Goal: Task Accomplishment & Management: Manage account settings

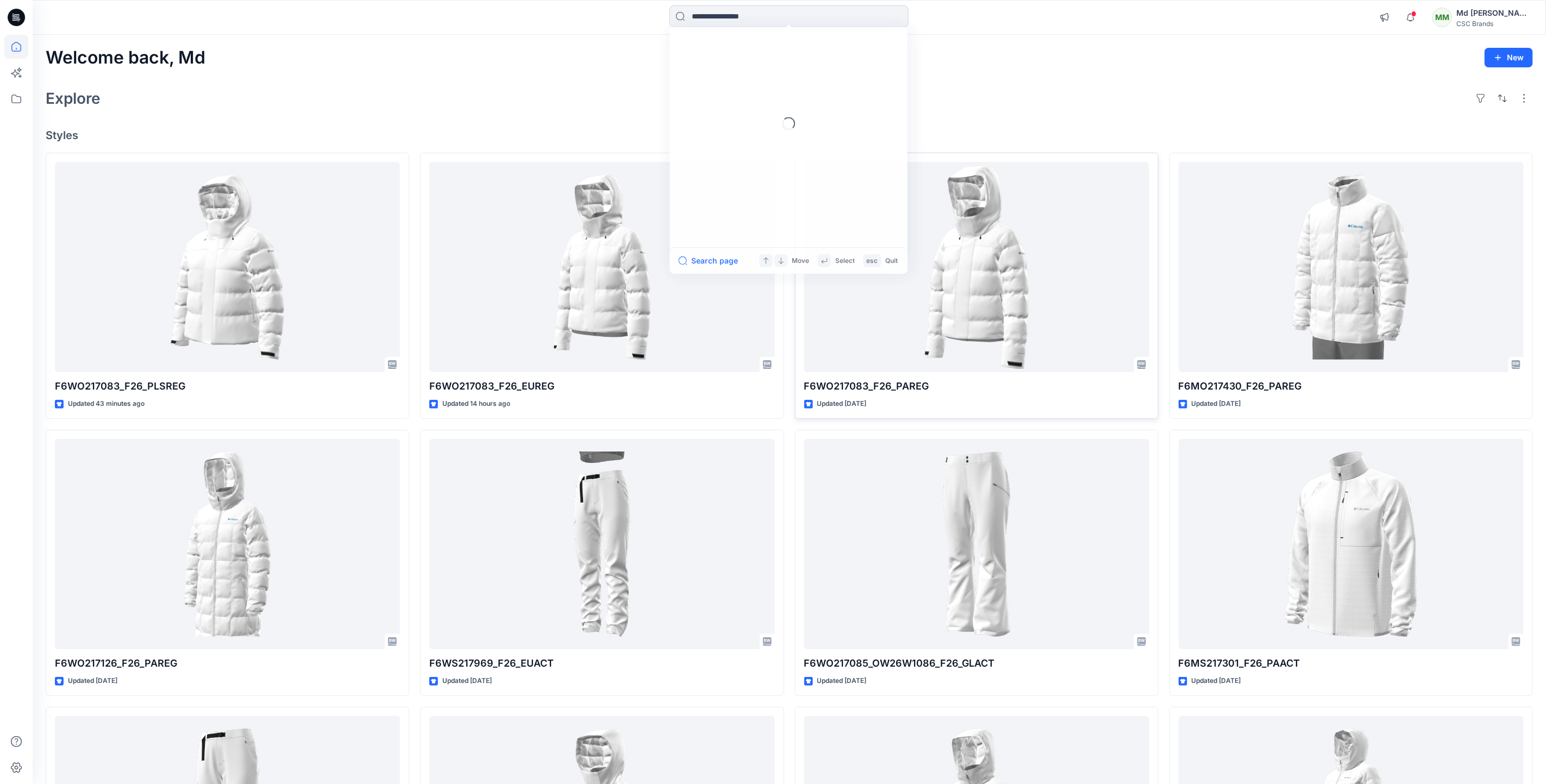
click at [770, 18] on input at bounding box center [789, 16] width 239 height 22
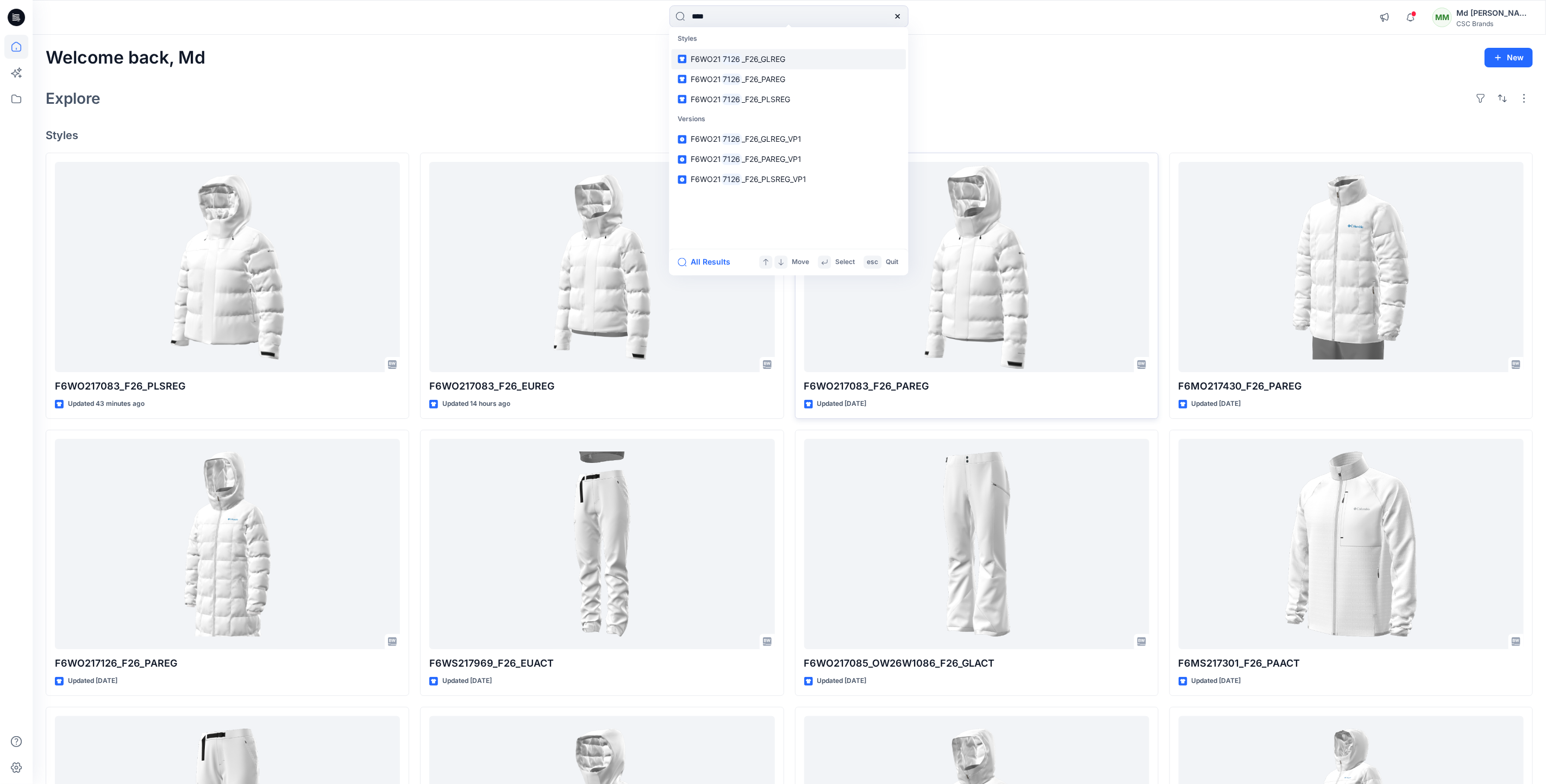
type input "****"
click at [709, 56] on span "F6WO21" at bounding box center [706, 59] width 30 height 9
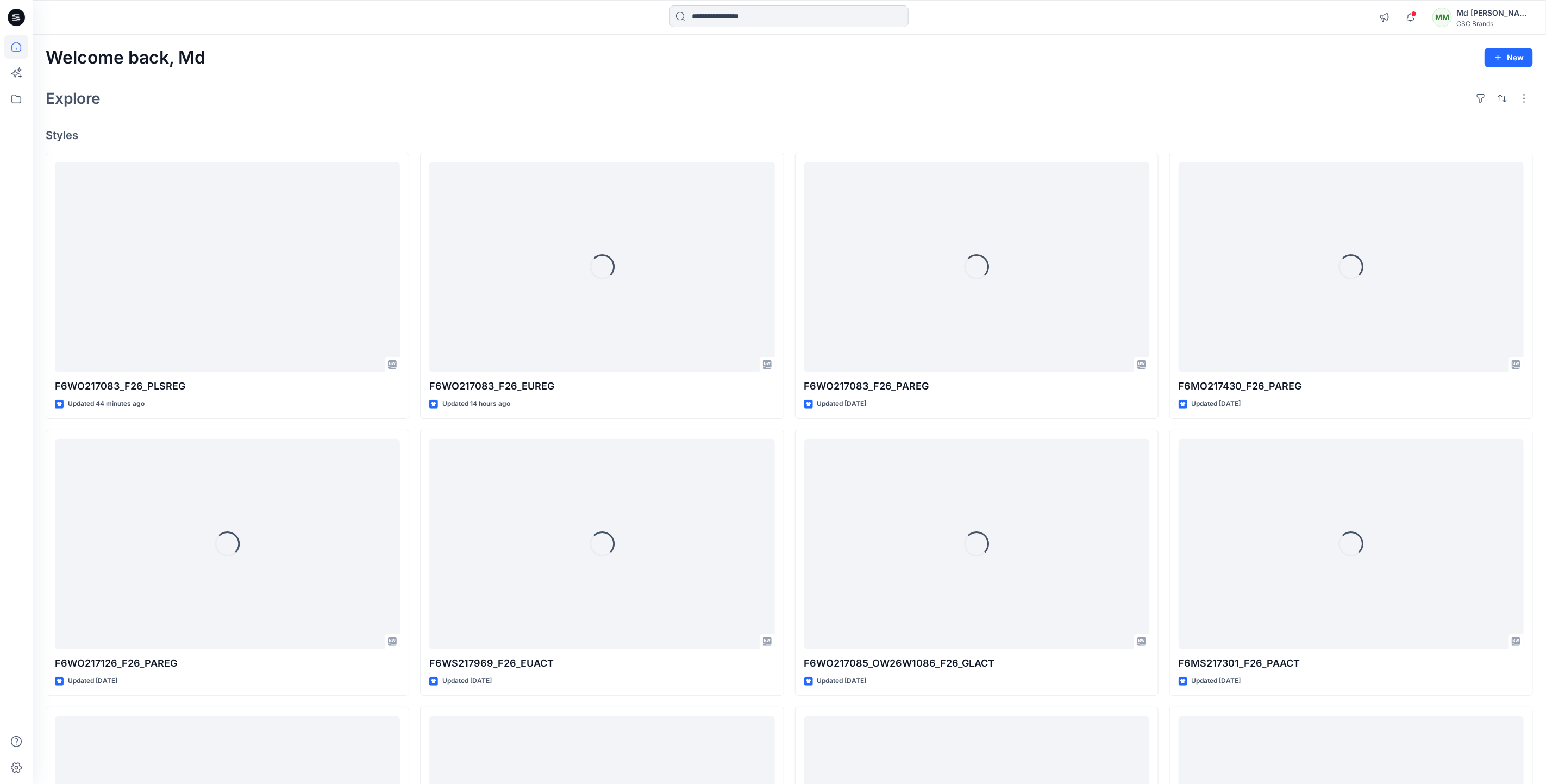
click at [724, 15] on input at bounding box center [789, 16] width 239 height 22
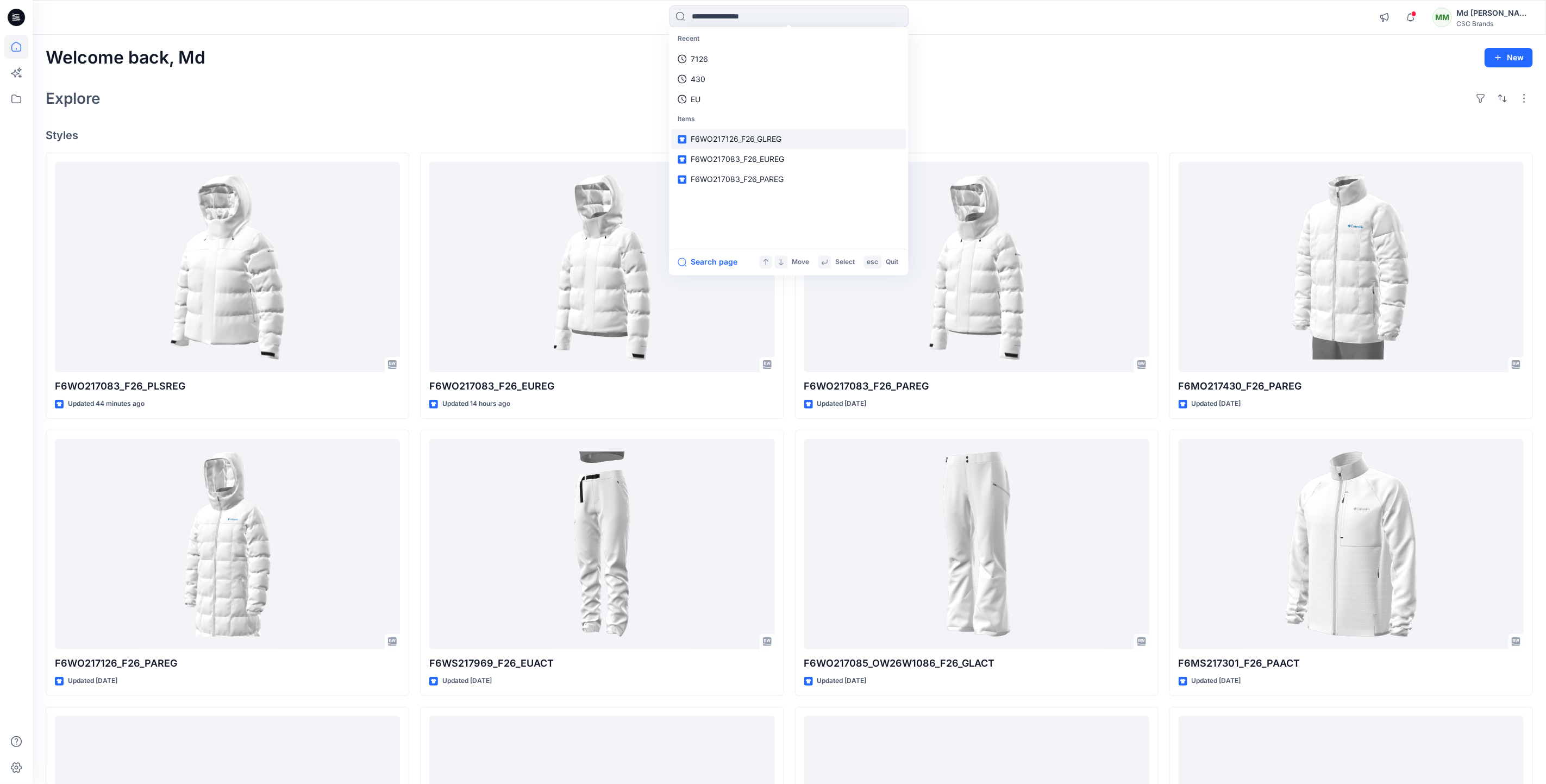
click at [749, 142] on span "F6WO217126_F26_GLREG" at bounding box center [736, 139] width 91 height 9
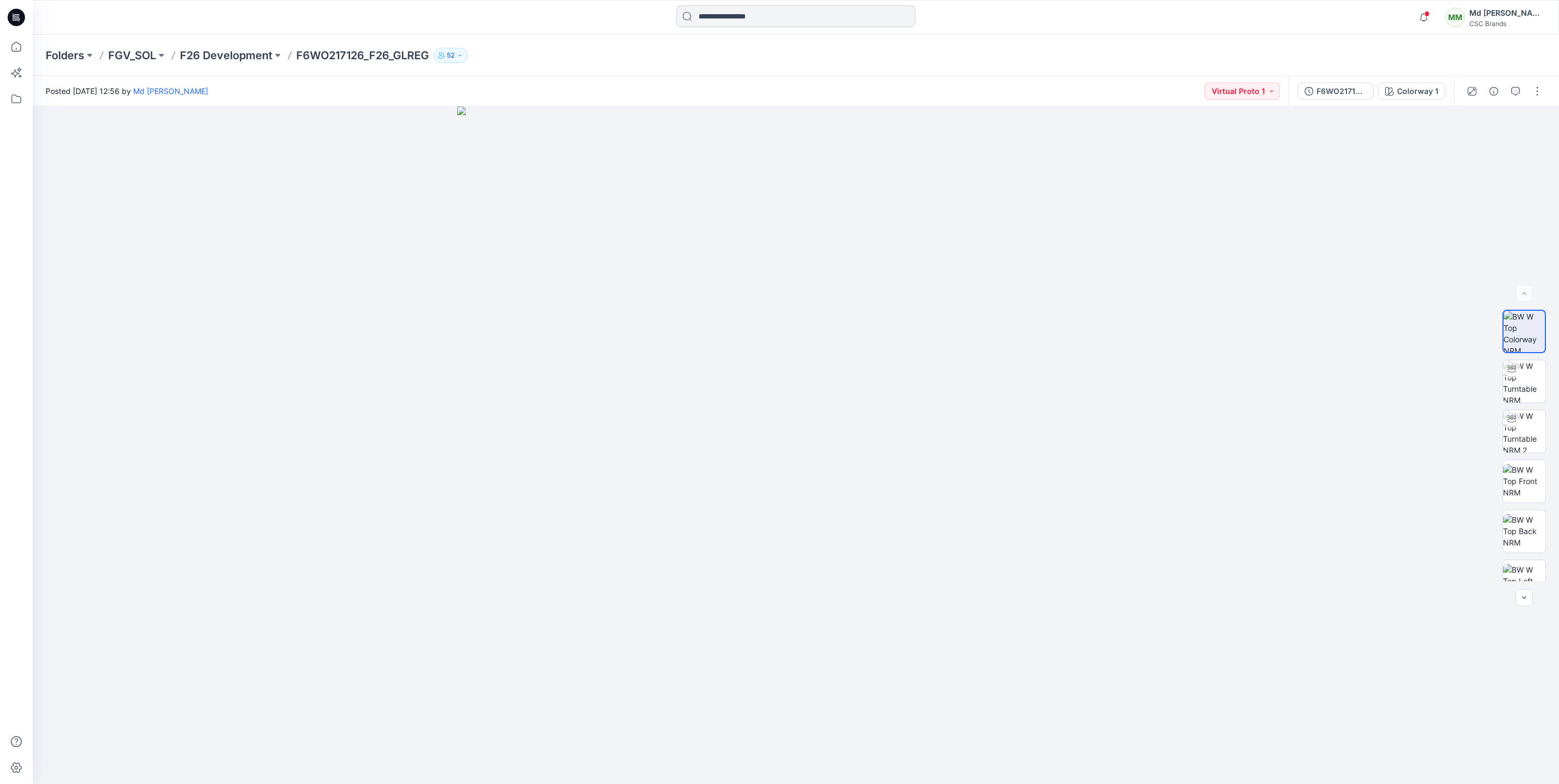
click at [712, 22] on input at bounding box center [795, 16] width 239 height 22
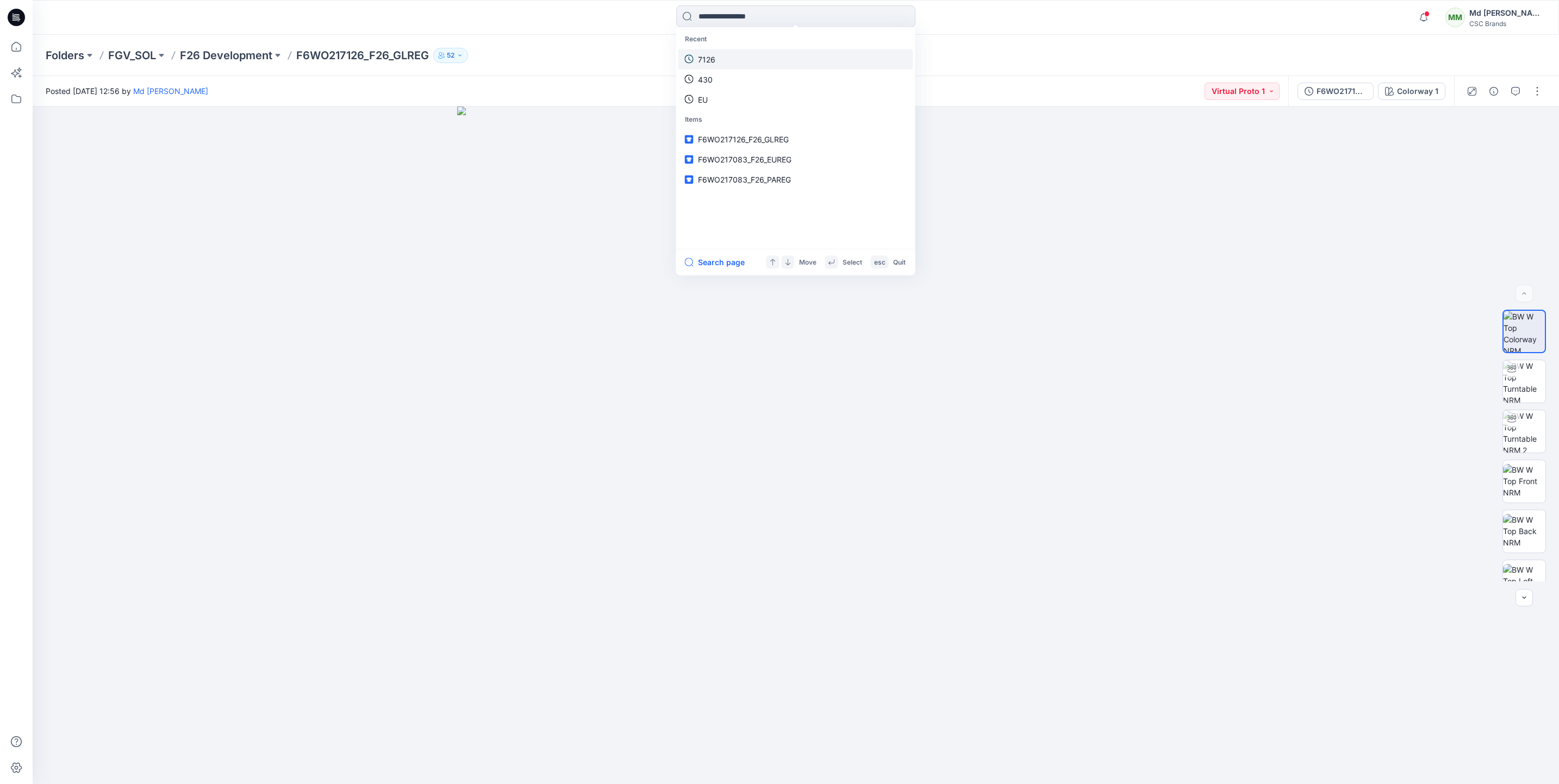
click at [747, 62] on link "7126" at bounding box center [796, 59] width 235 height 20
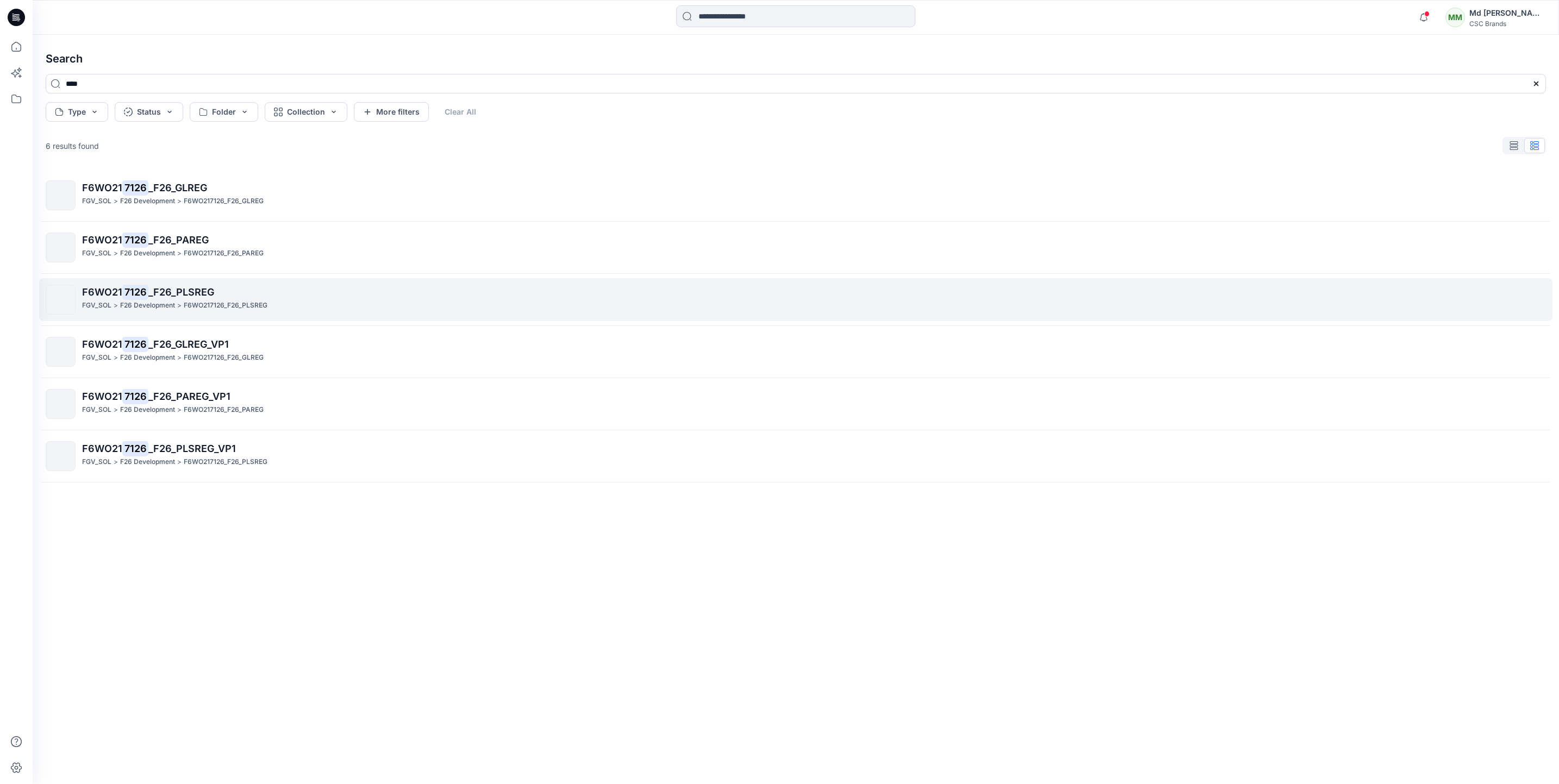
click at [205, 301] on p "F6WO217126_F26_PLSREG" at bounding box center [226, 305] width 84 height 11
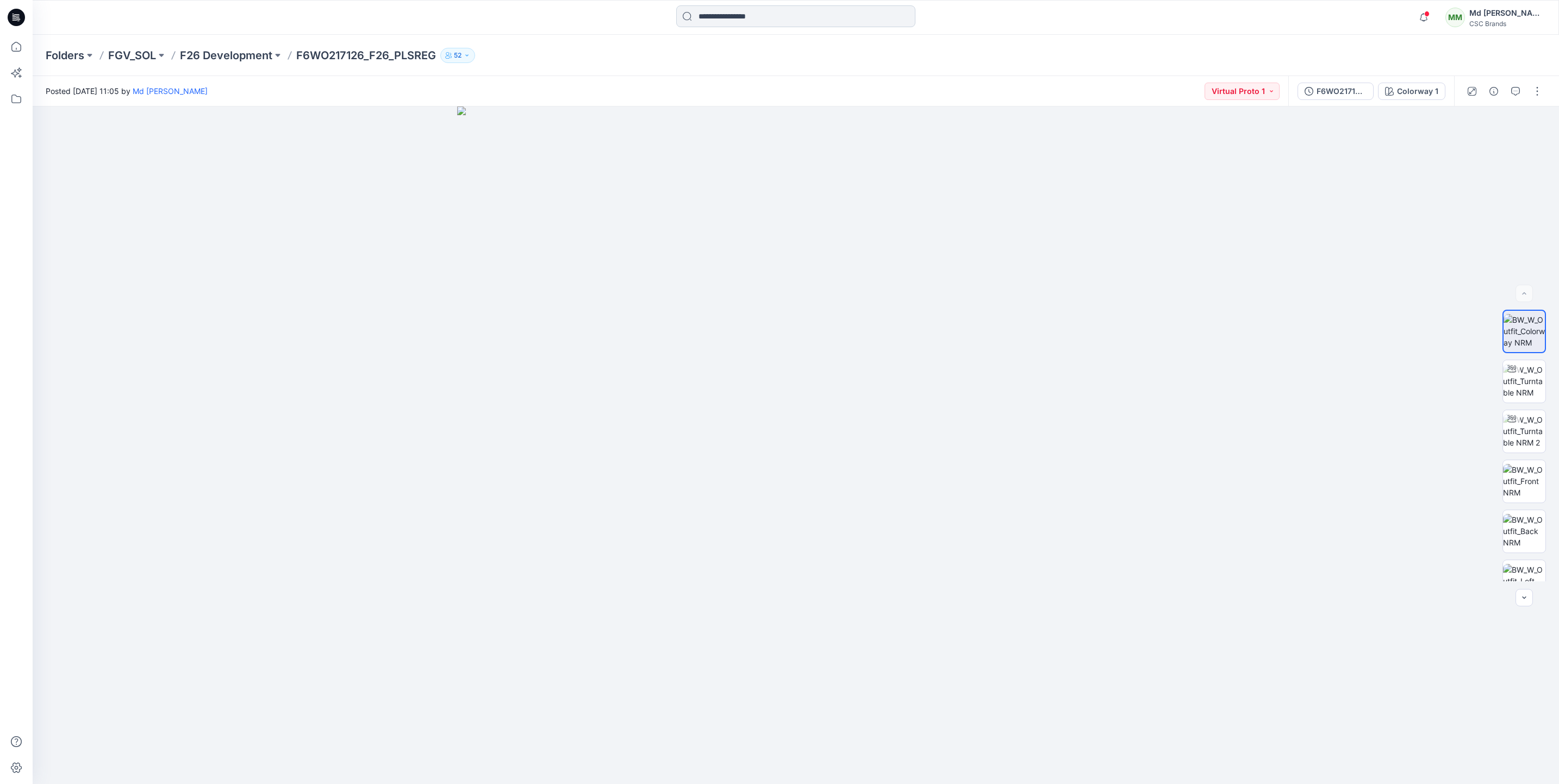
click at [742, 12] on input at bounding box center [795, 16] width 239 height 22
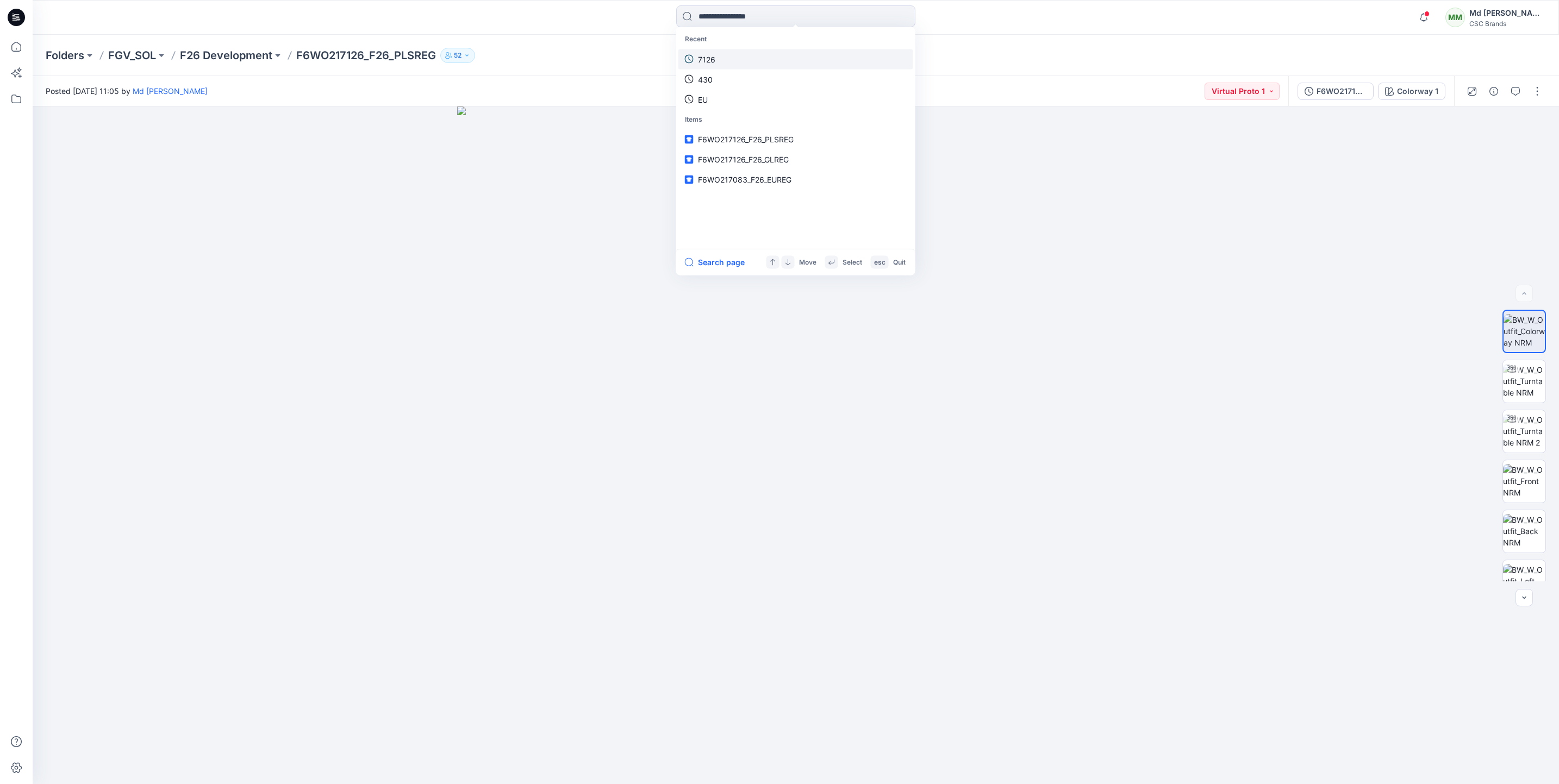
click at [718, 59] on link "7126" at bounding box center [796, 59] width 235 height 20
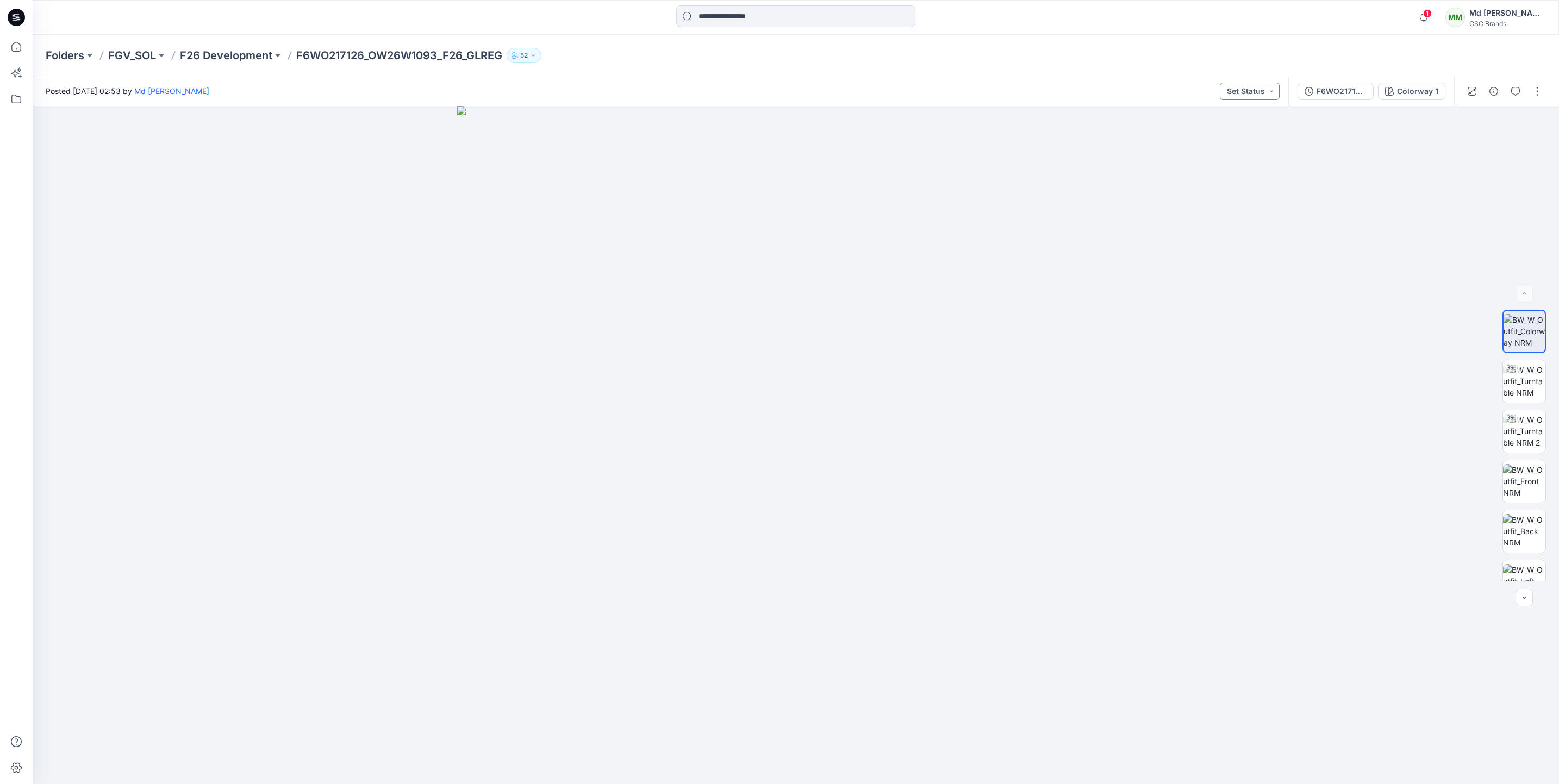
click at [1255, 91] on button "Set Status" at bounding box center [1250, 91] width 60 height 18
click at [1219, 212] on p "F/A Virtual" at bounding box center [1221, 212] width 36 height 14
click at [1541, 90] on button "button" at bounding box center [1537, 91] width 18 height 18
click at [1478, 141] on button "Edit" at bounding box center [1491, 146] width 100 height 20
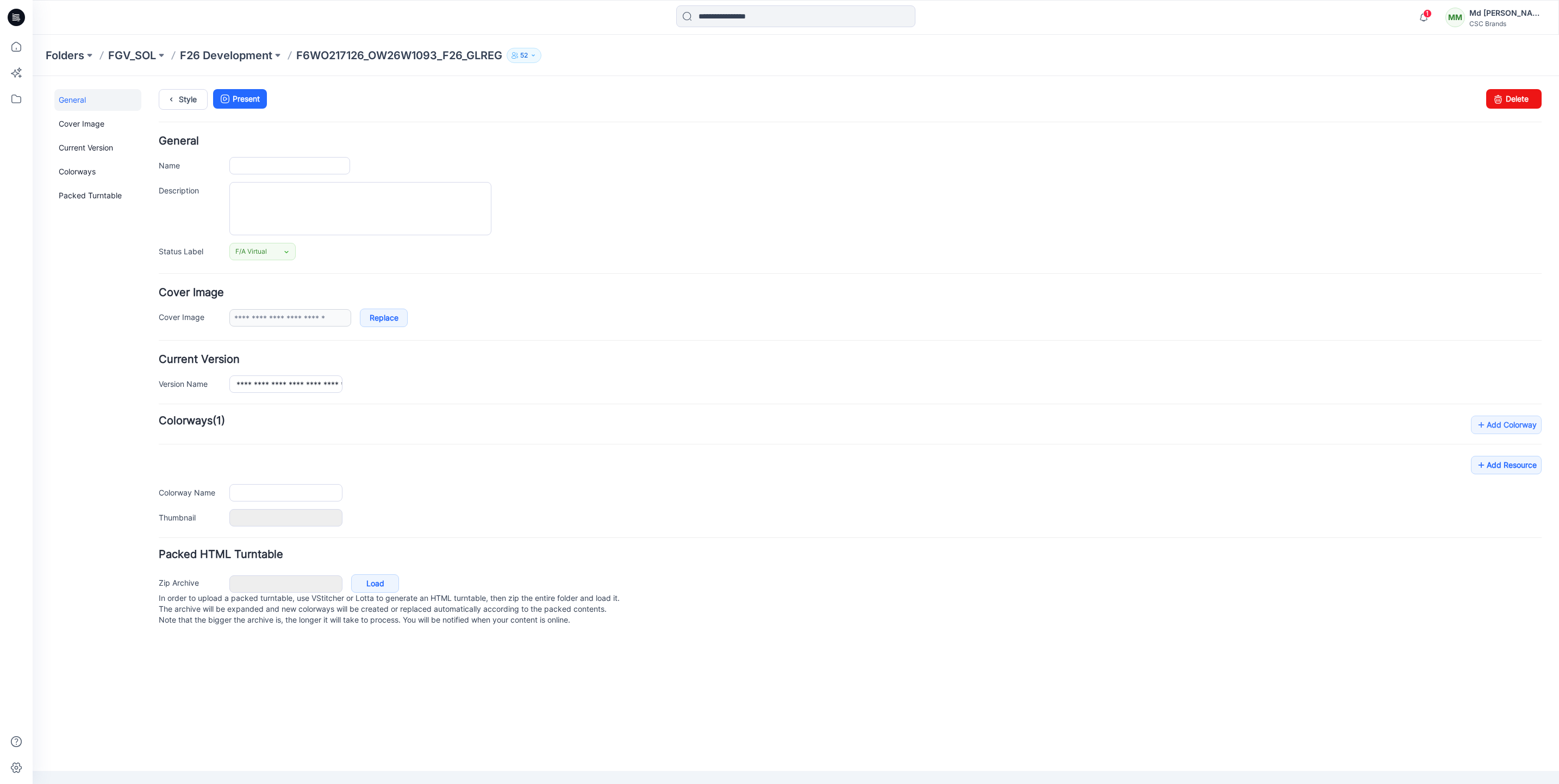
type input "**********"
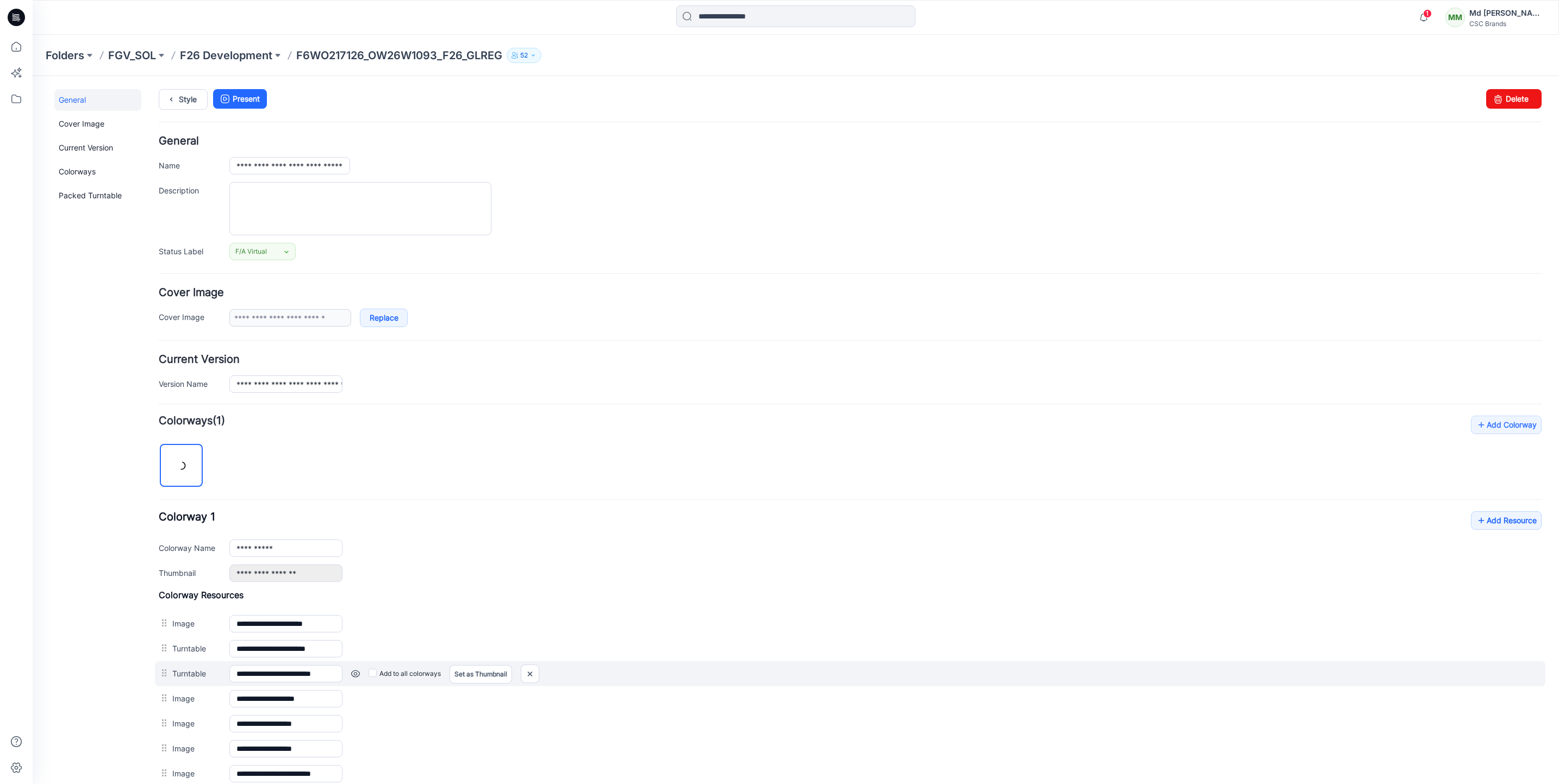
scroll to position [188, 0]
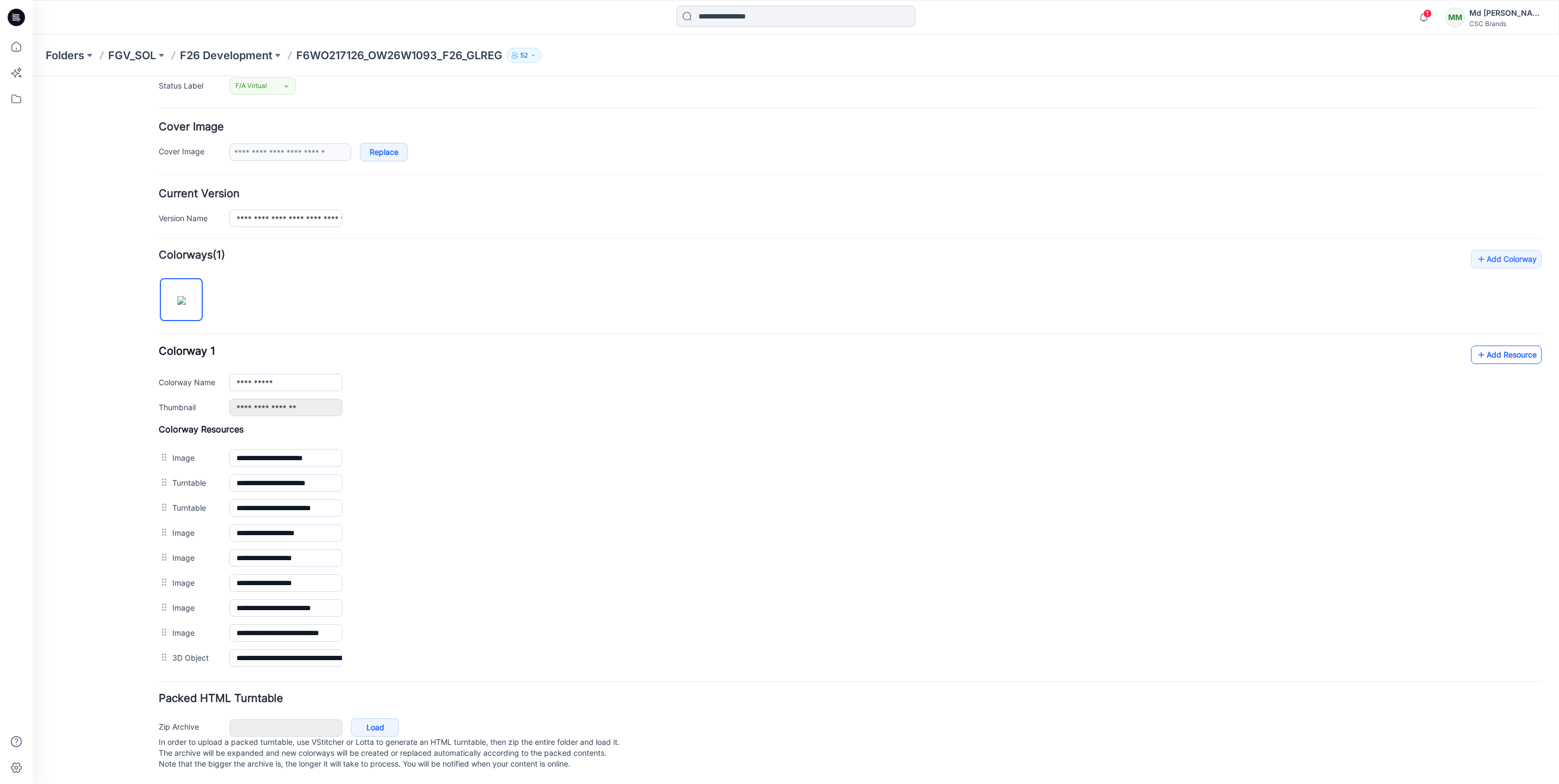
click at [1489, 345] on link "Add Resource" at bounding box center [1506, 354] width 71 height 19
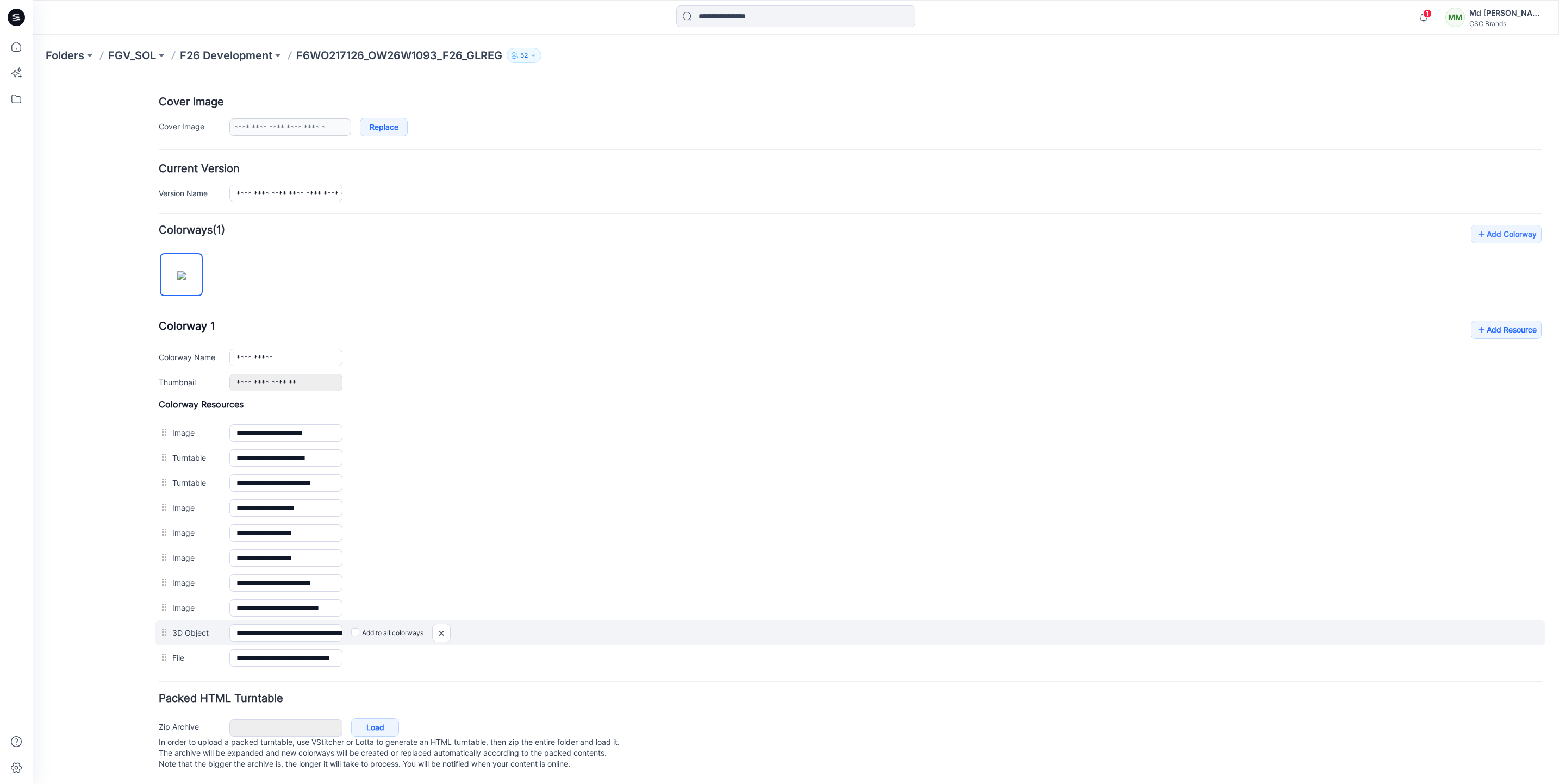
scroll to position [0, 0]
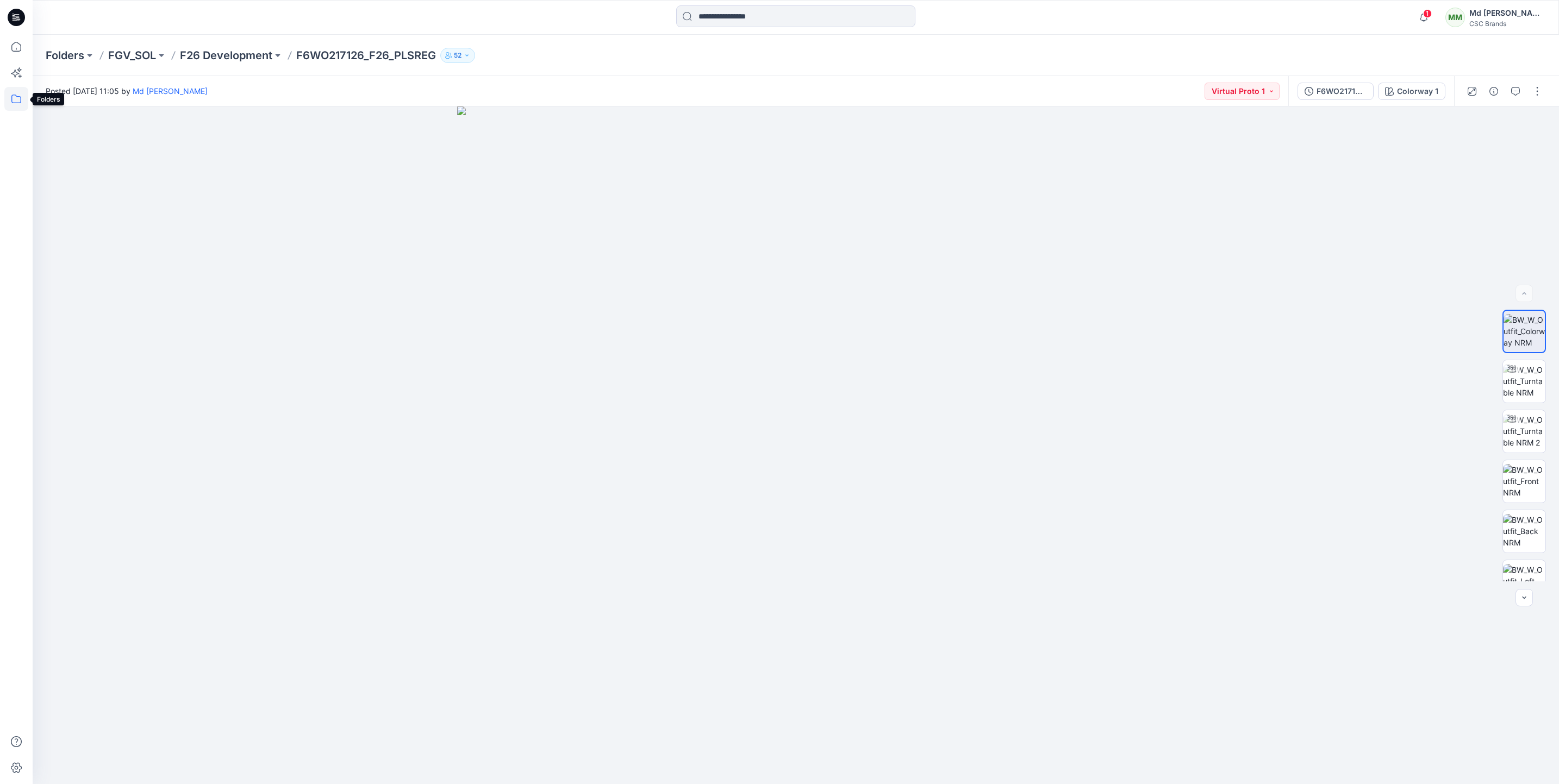
click at [5, 99] on icon at bounding box center [16, 99] width 24 height 24
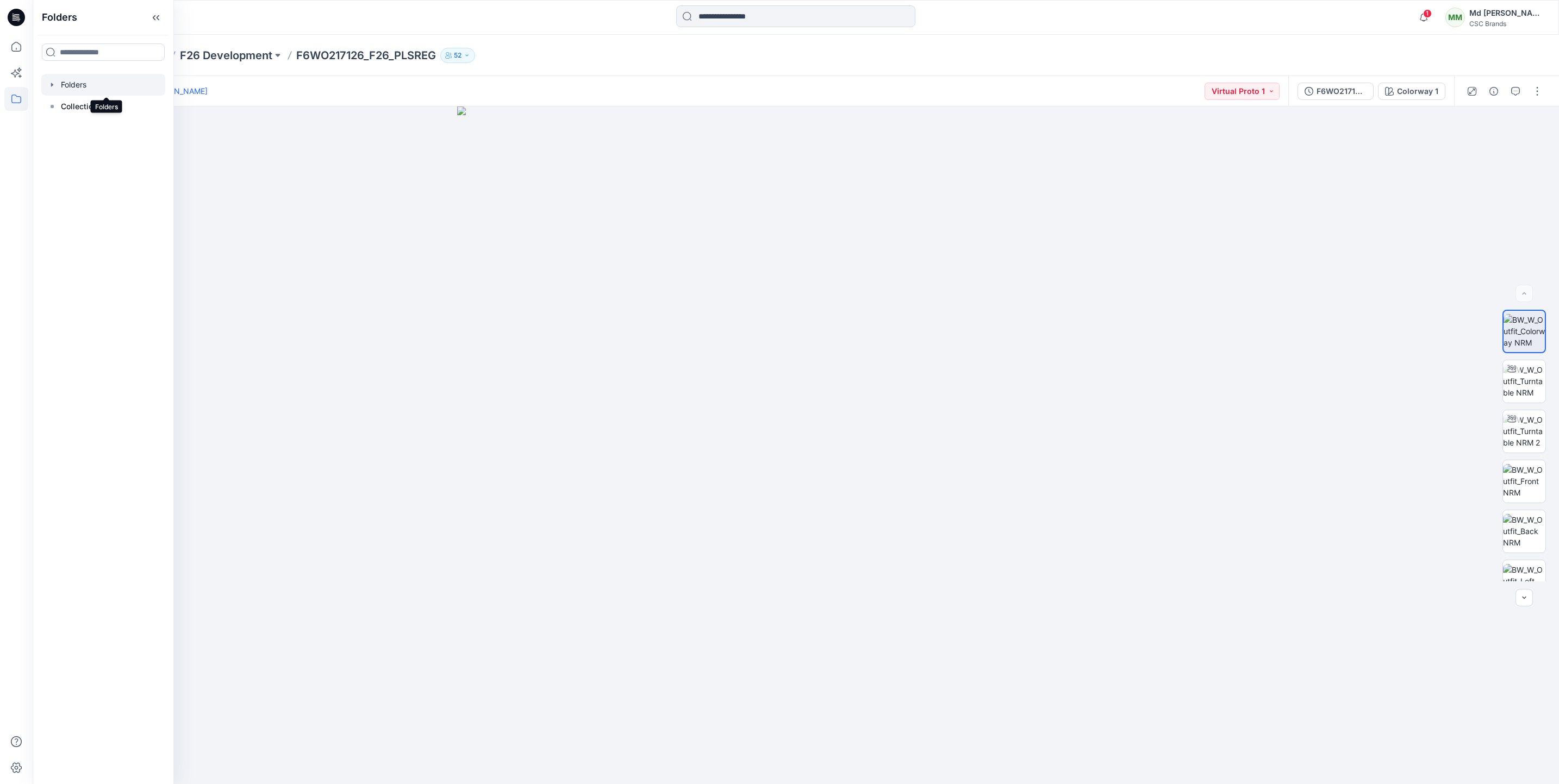
click at [84, 83] on div at bounding box center [103, 85] width 124 height 22
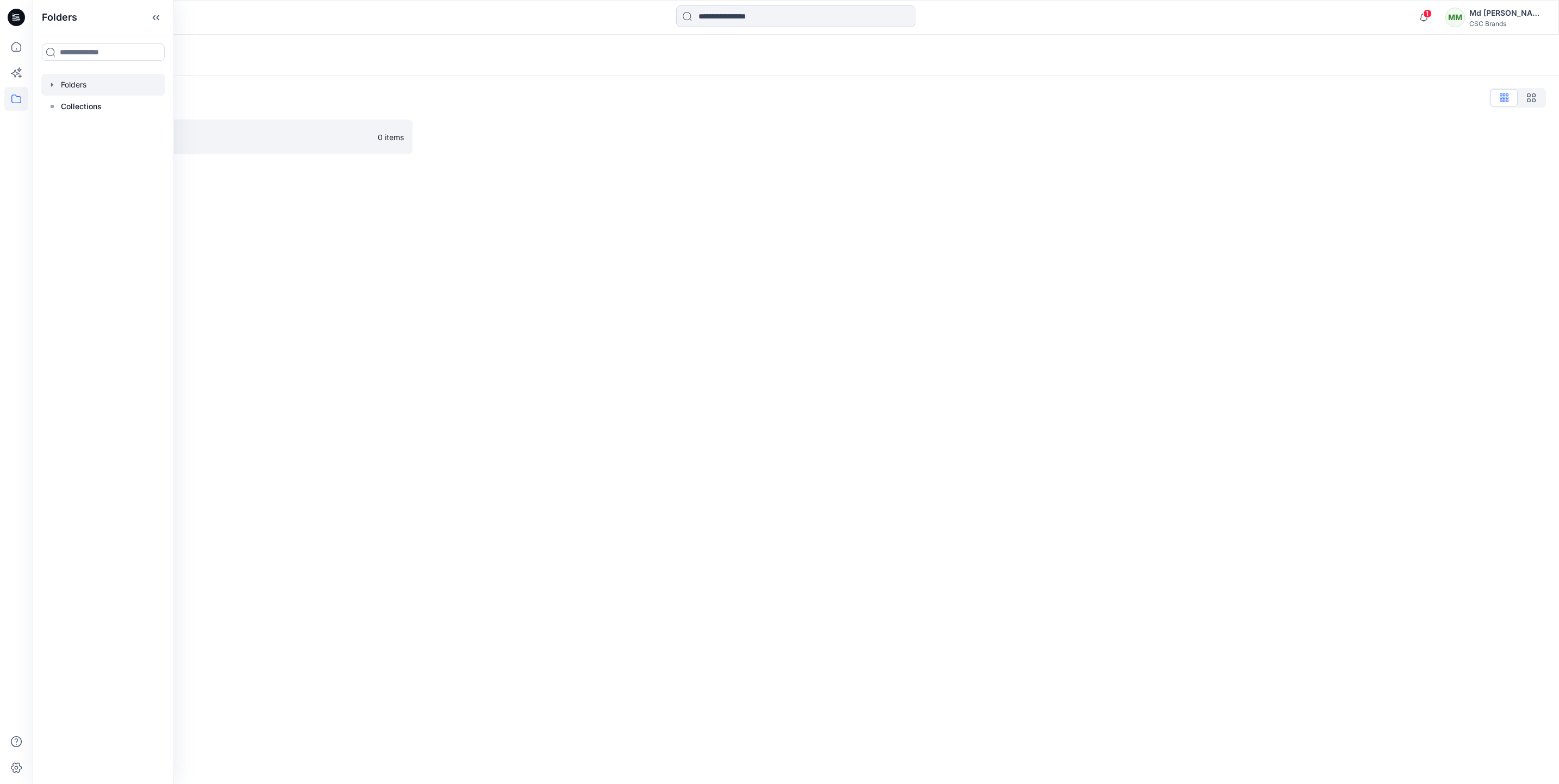
click at [375, 256] on div "Folders Folders List FGV_SOL 0 items" at bounding box center [796, 409] width 1526 height 750
click at [165, 134] on p "FGV_SOL" at bounding box center [220, 137] width 301 height 15
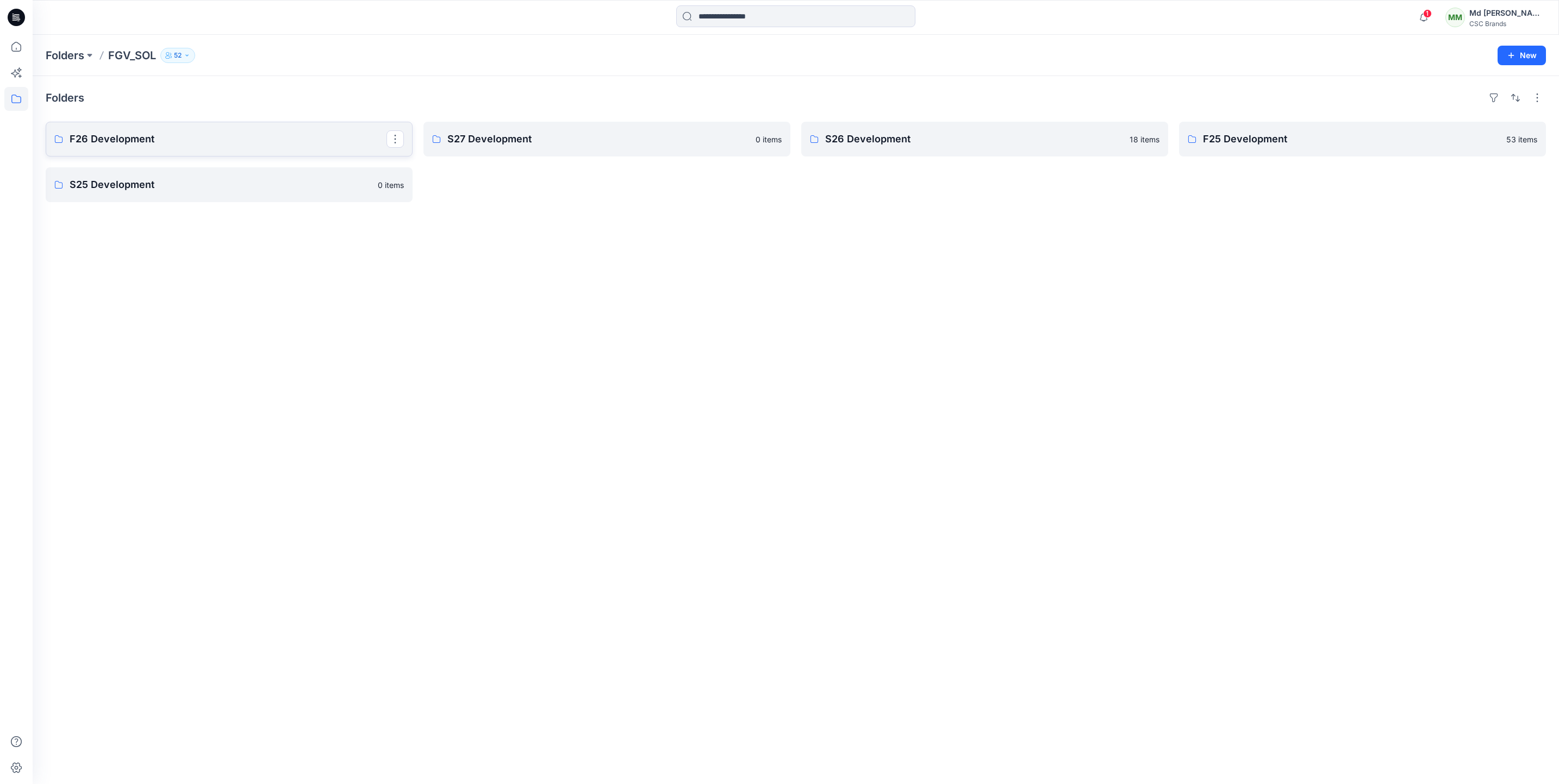
click at [280, 142] on p "F26 Development" at bounding box center [228, 139] width 317 height 15
